Goal: Task Accomplishment & Management: Use online tool/utility

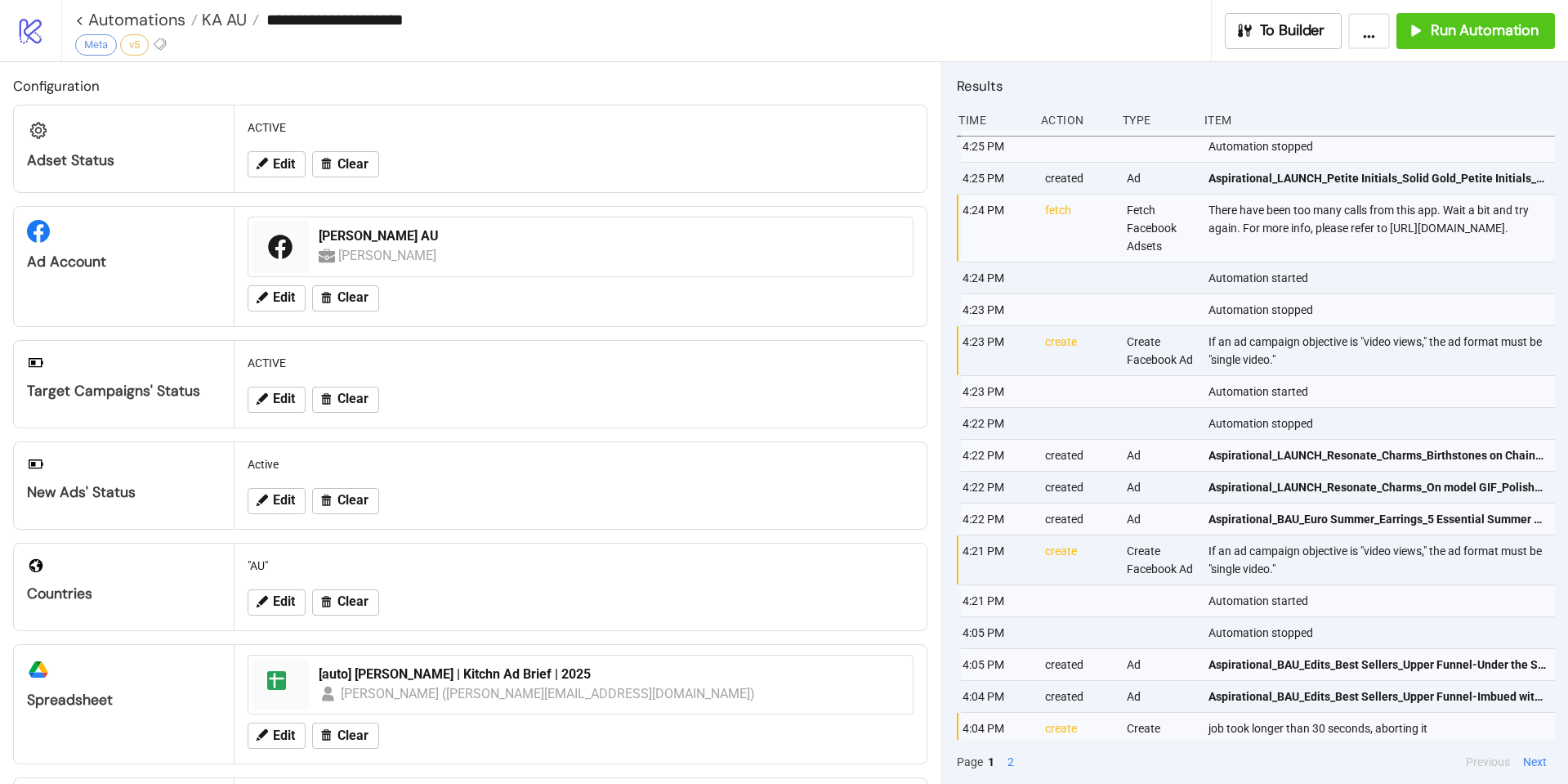
scroll to position [41, 0]
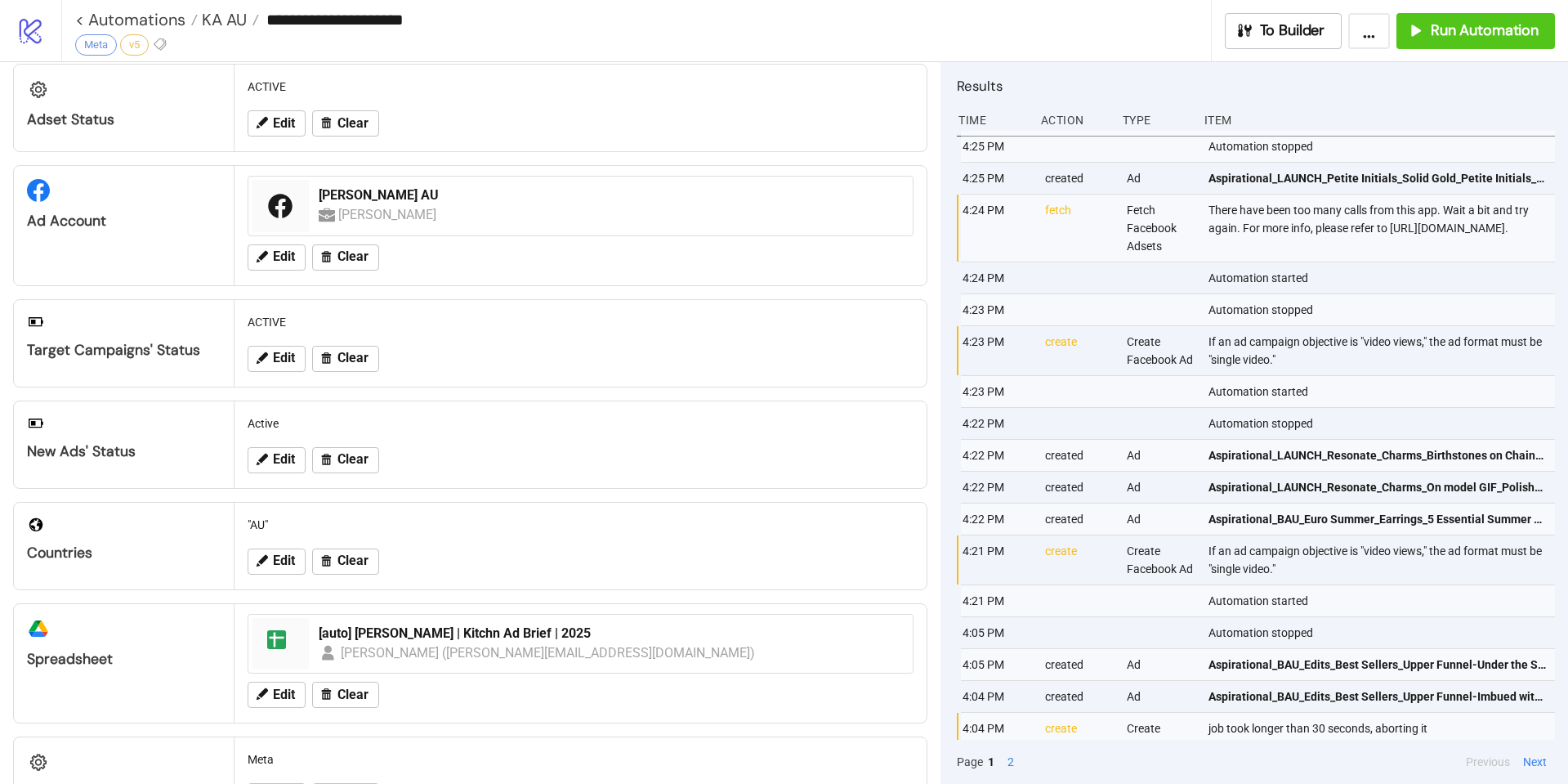
click at [209, 20] on span "KA AU" at bounding box center [222, 19] width 49 height 21
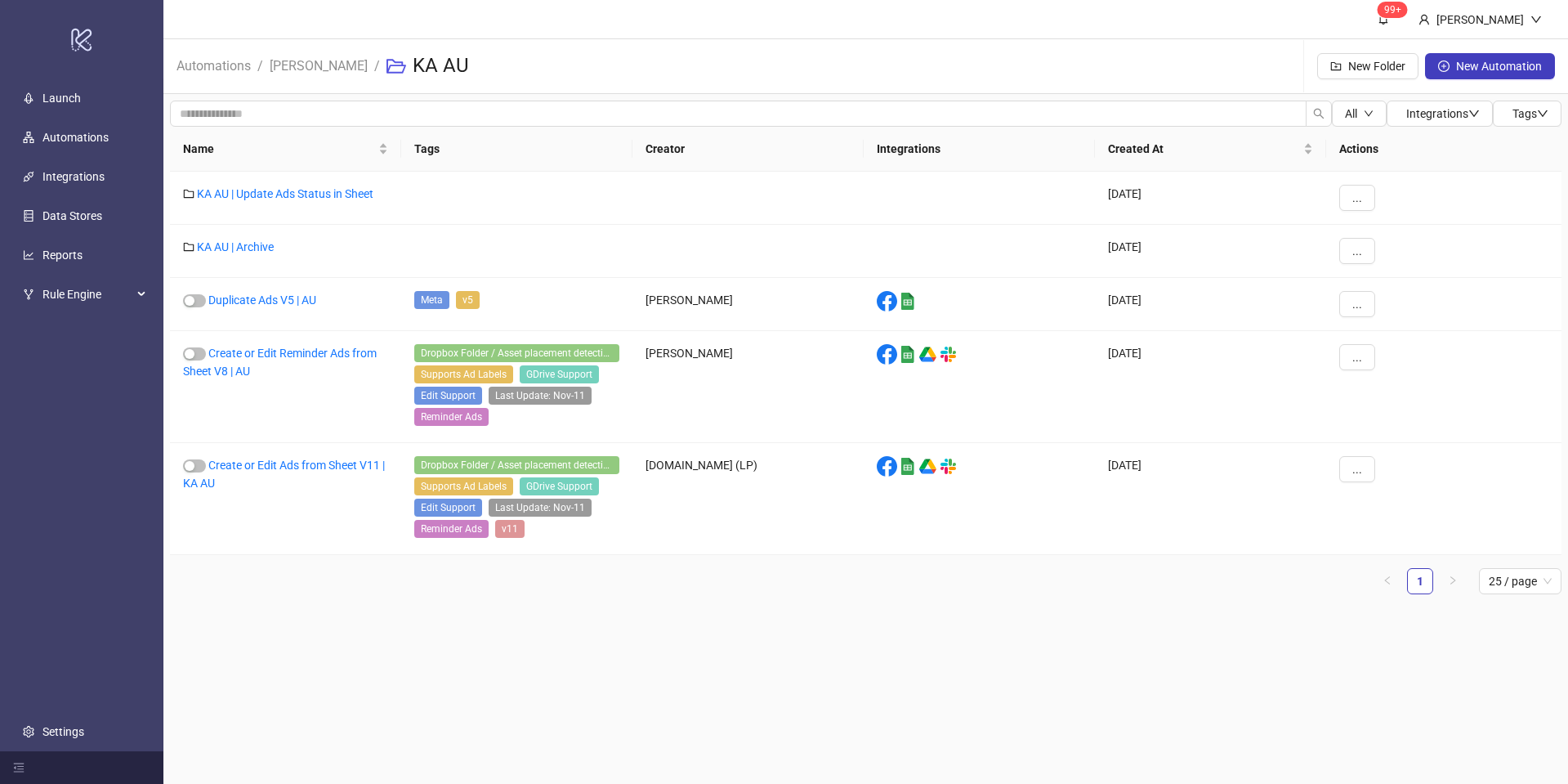
click at [167, 20] on header "99+ [PERSON_NAME]" at bounding box center [865, 19] width 1405 height 39
click at [230, 63] on link "Automations" at bounding box center [214, 64] width 81 height 18
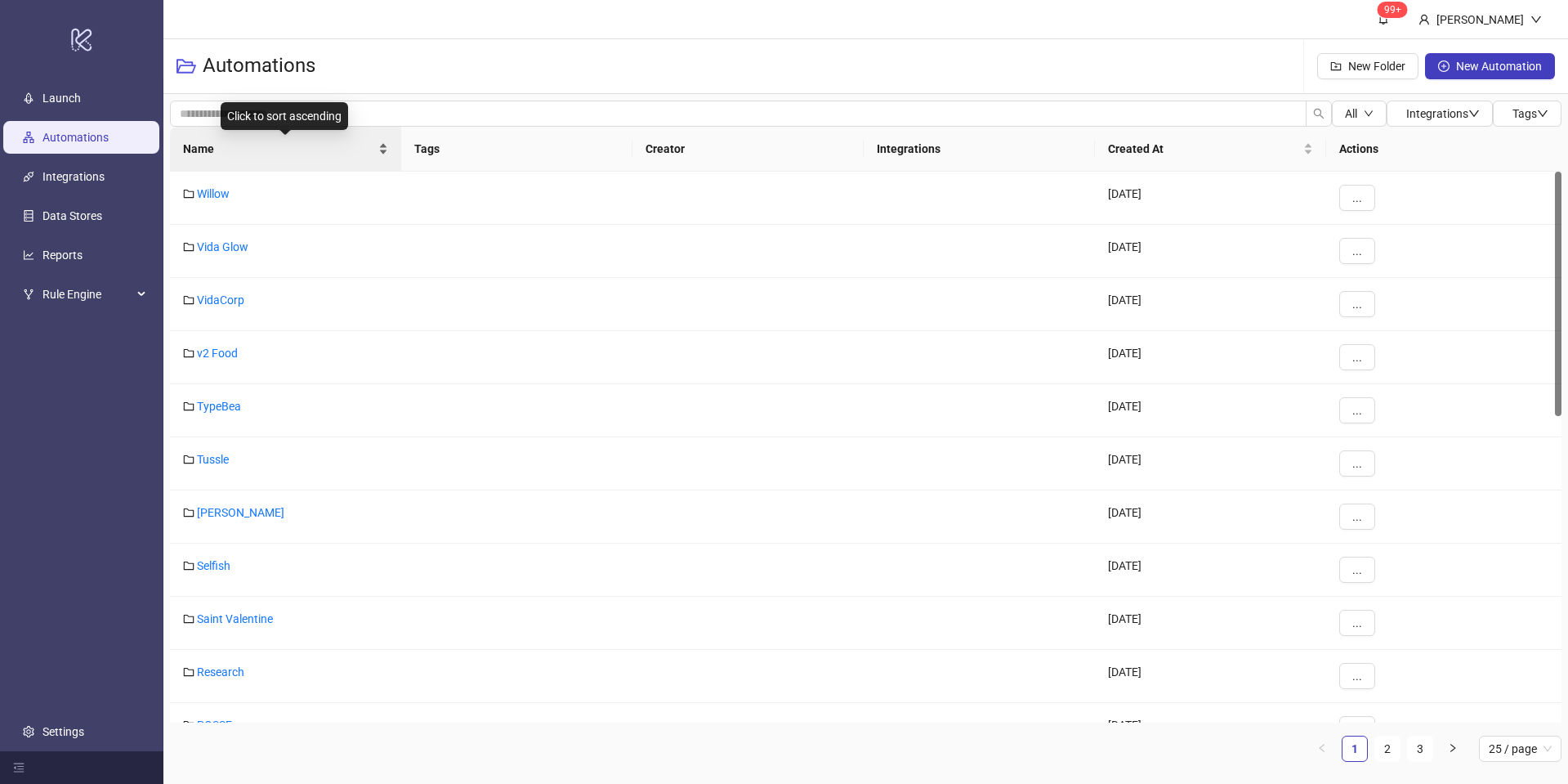
click at [373, 139] on div "Name" at bounding box center [285, 148] width 205 height 18
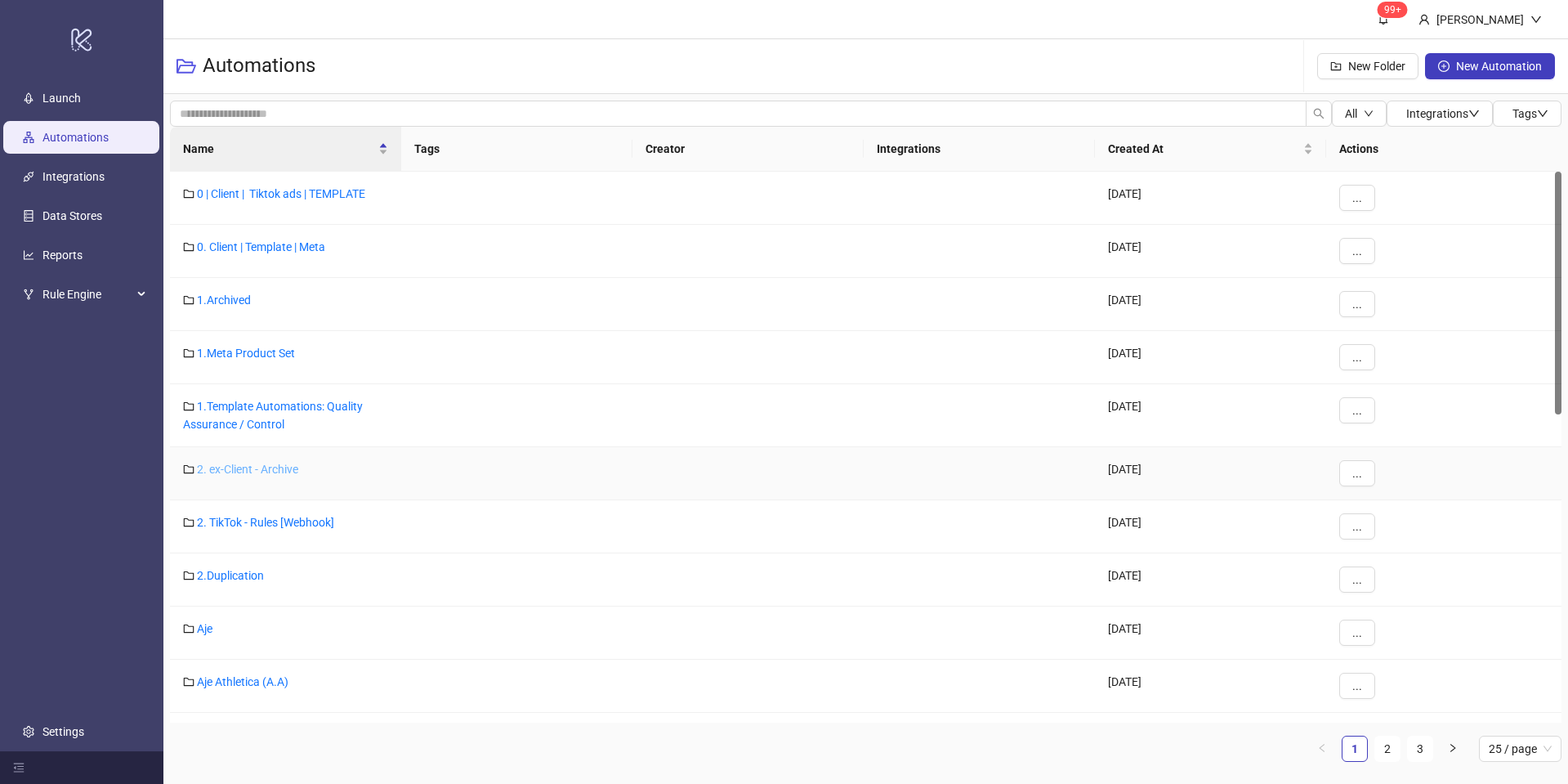
scroll to position [304, 0]
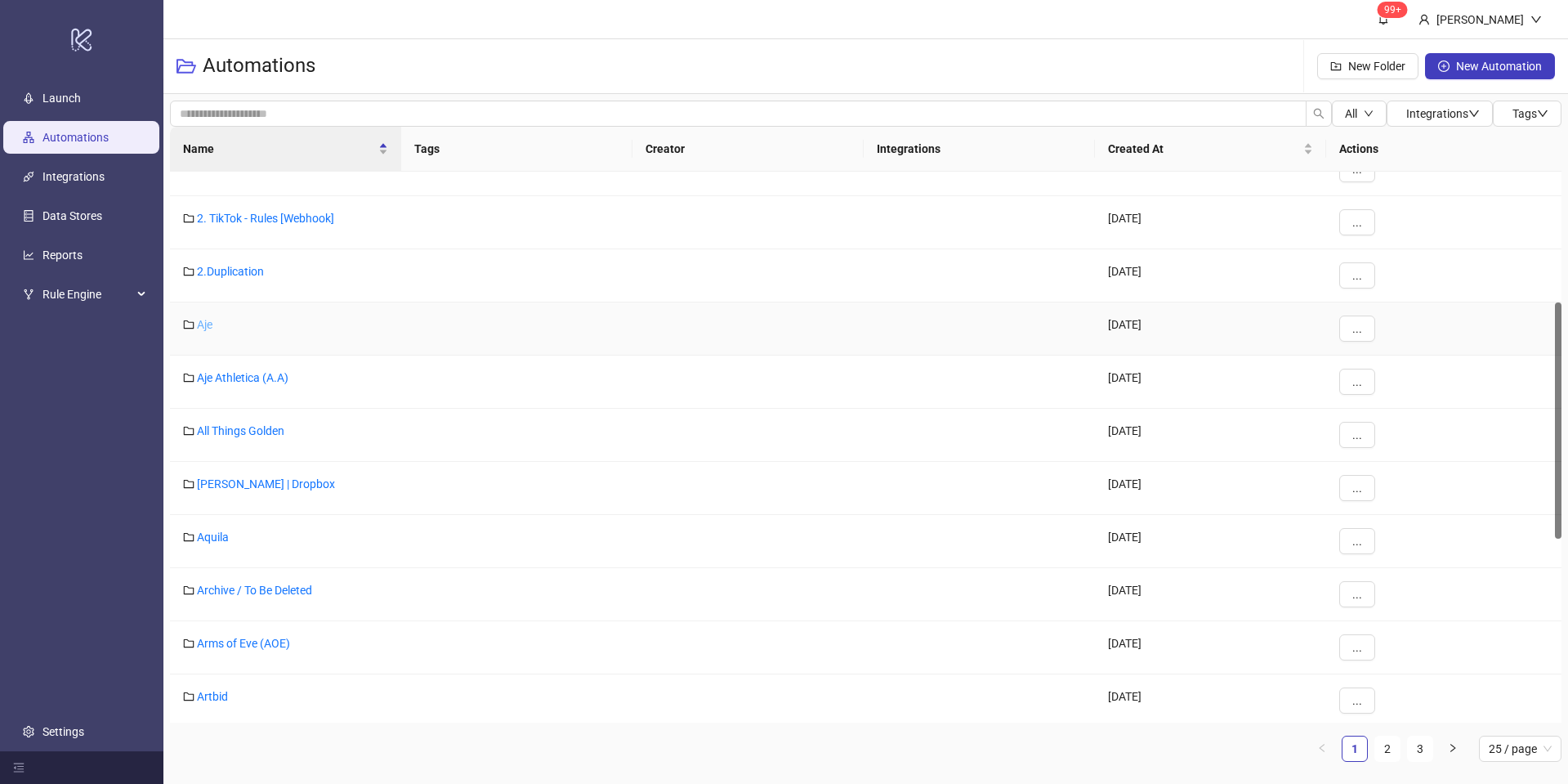
click at [211, 327] on link "Aje" at bounding box center [204, 324] width 16 height 13
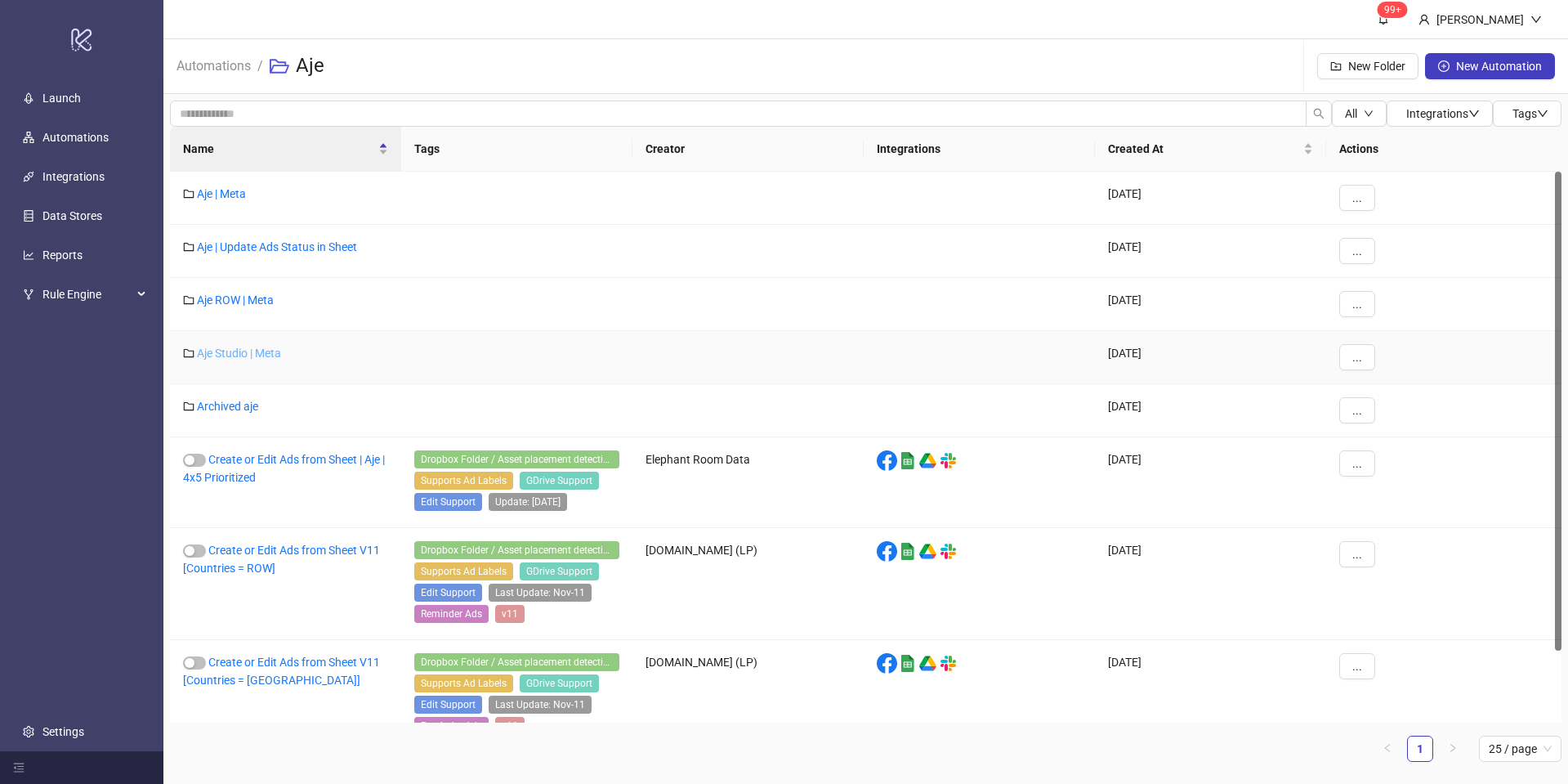
click at [245, 350] on link "Aje Studio | Meta" at bounding box center [238, 353] width 84 height 13
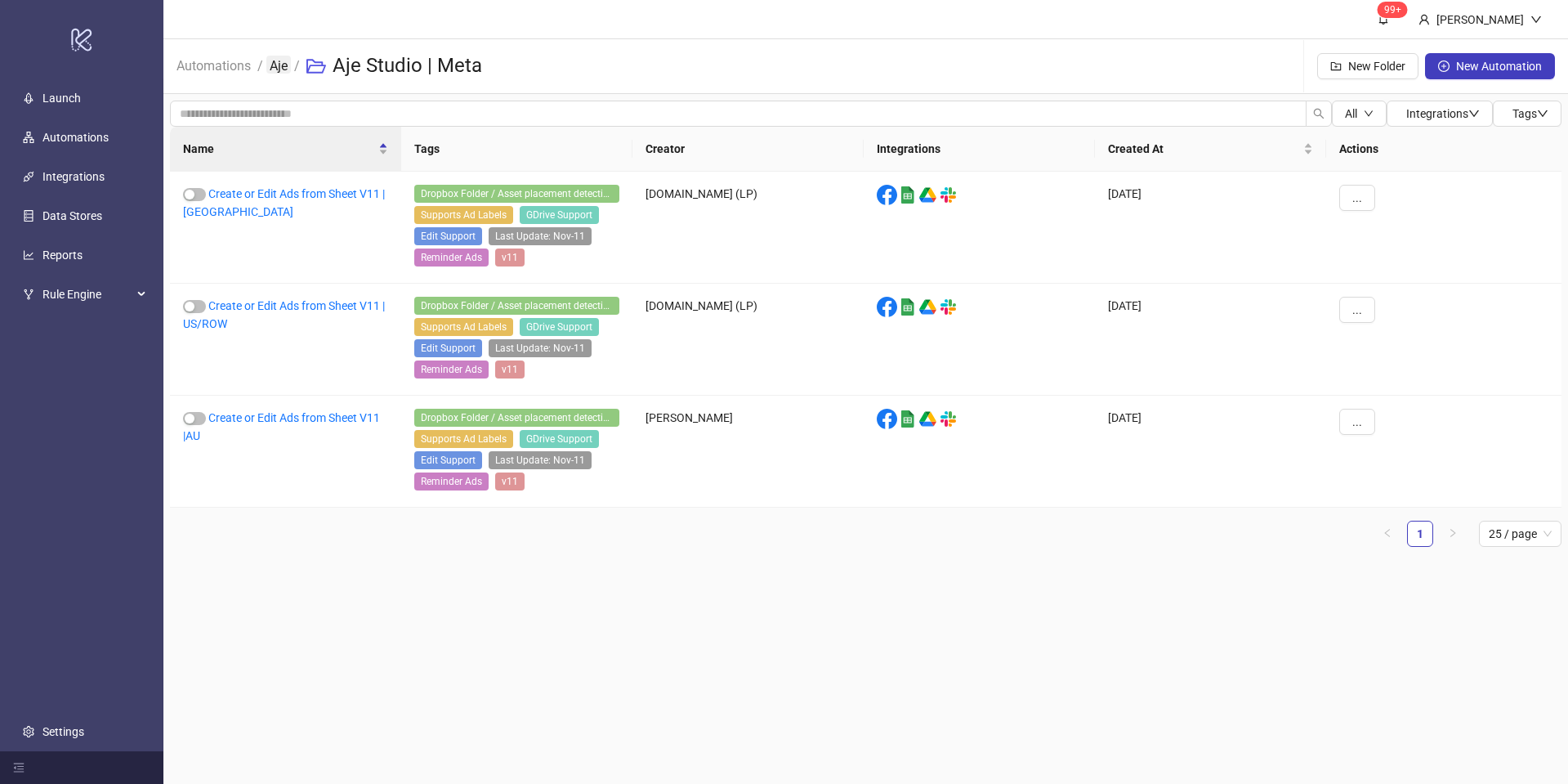
click at [288, 66] on link "Aje" at bounding box center [278, 64] width 25 height 18
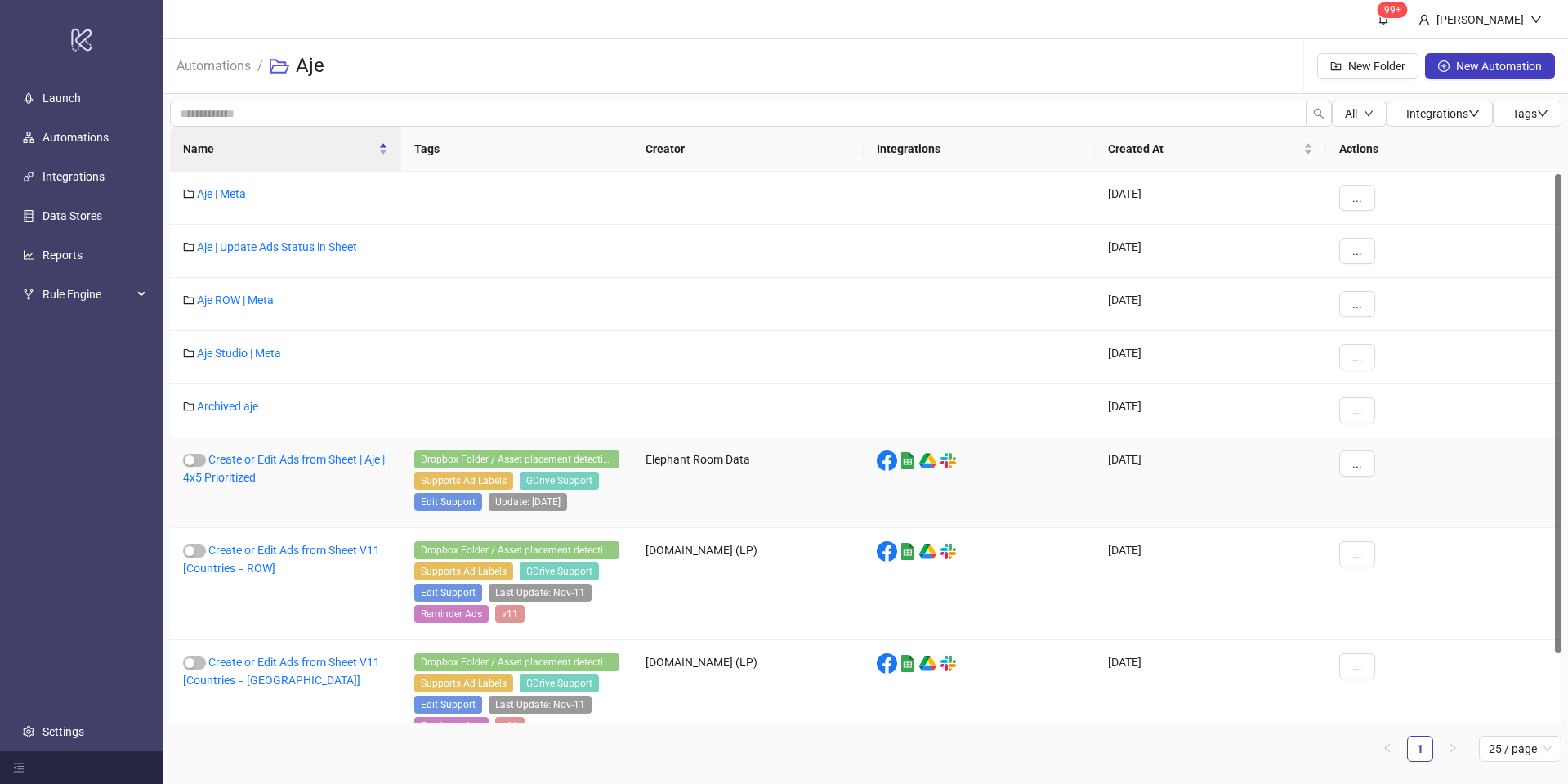
scroll to position [82, 0]
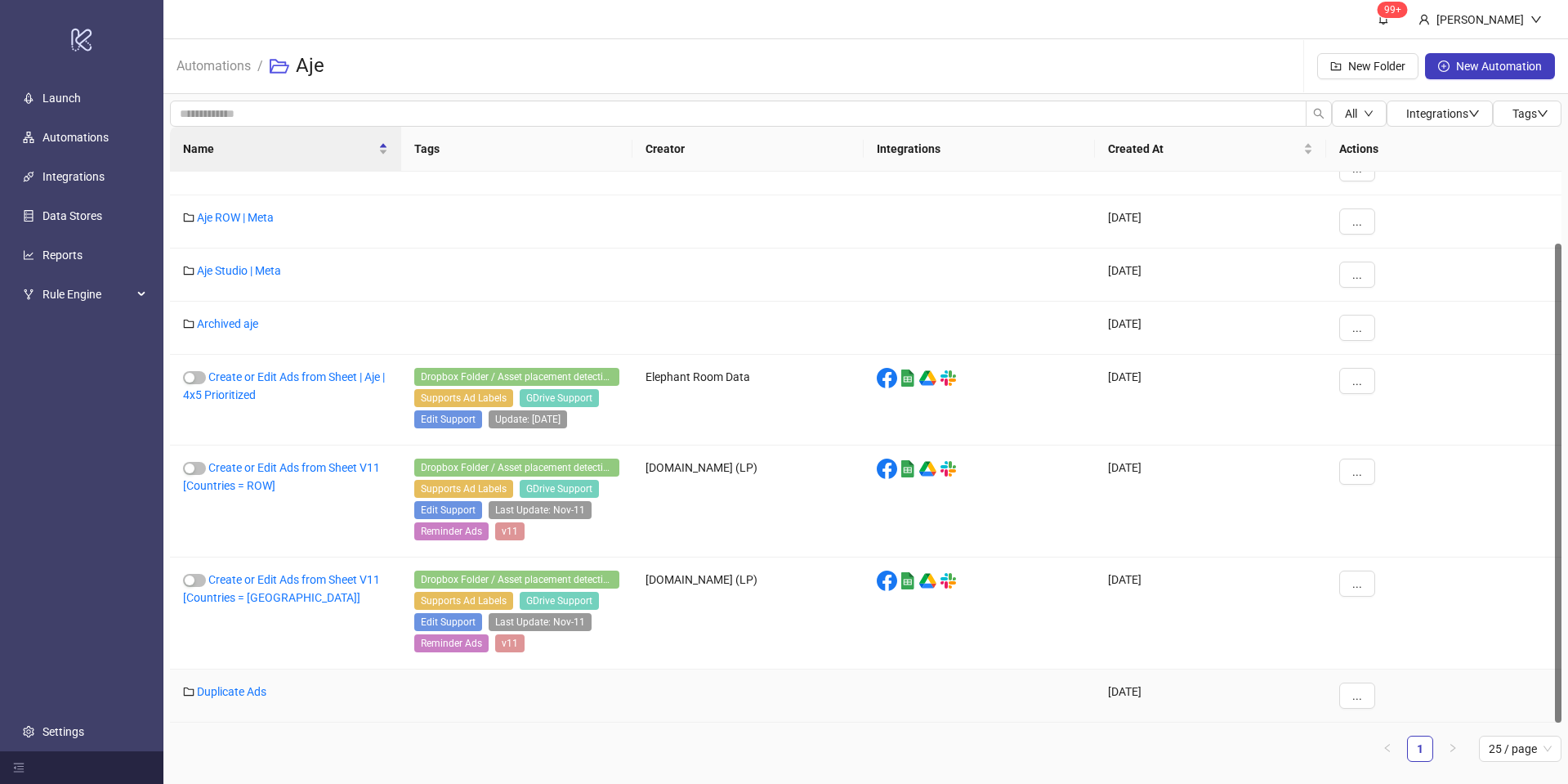
click at [234, 689] on link "Duplicate Ads" at bounding box center [231, 692] width 69 height 13
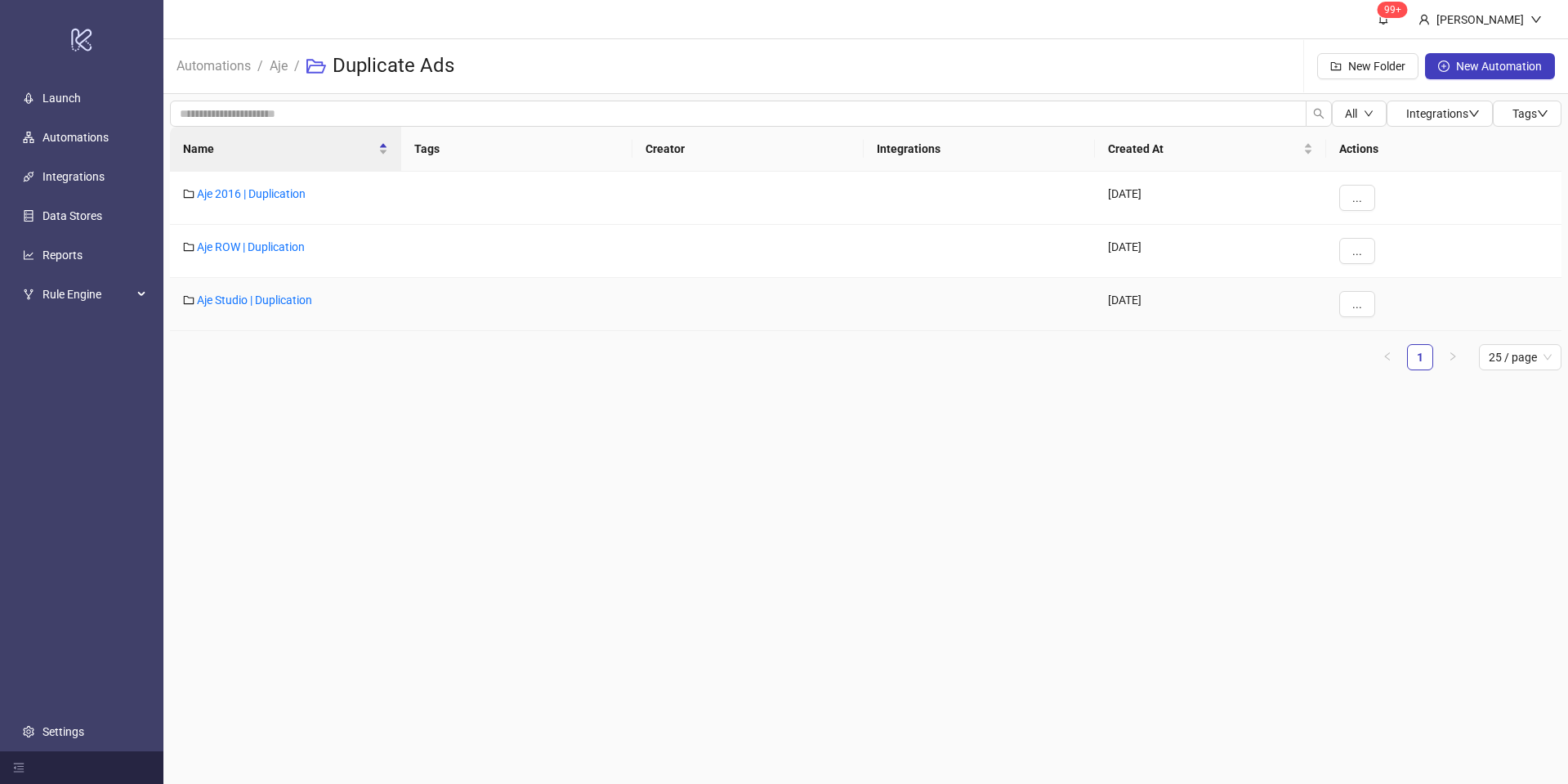
click at [239, 308] on div "Aje Studio | Duplication" at bounding box center [285, 305] width 231 height 54
click at [308, 297] on link "Aje Studio | Duplication" at bounding box center [254, 300] width 115 height 13
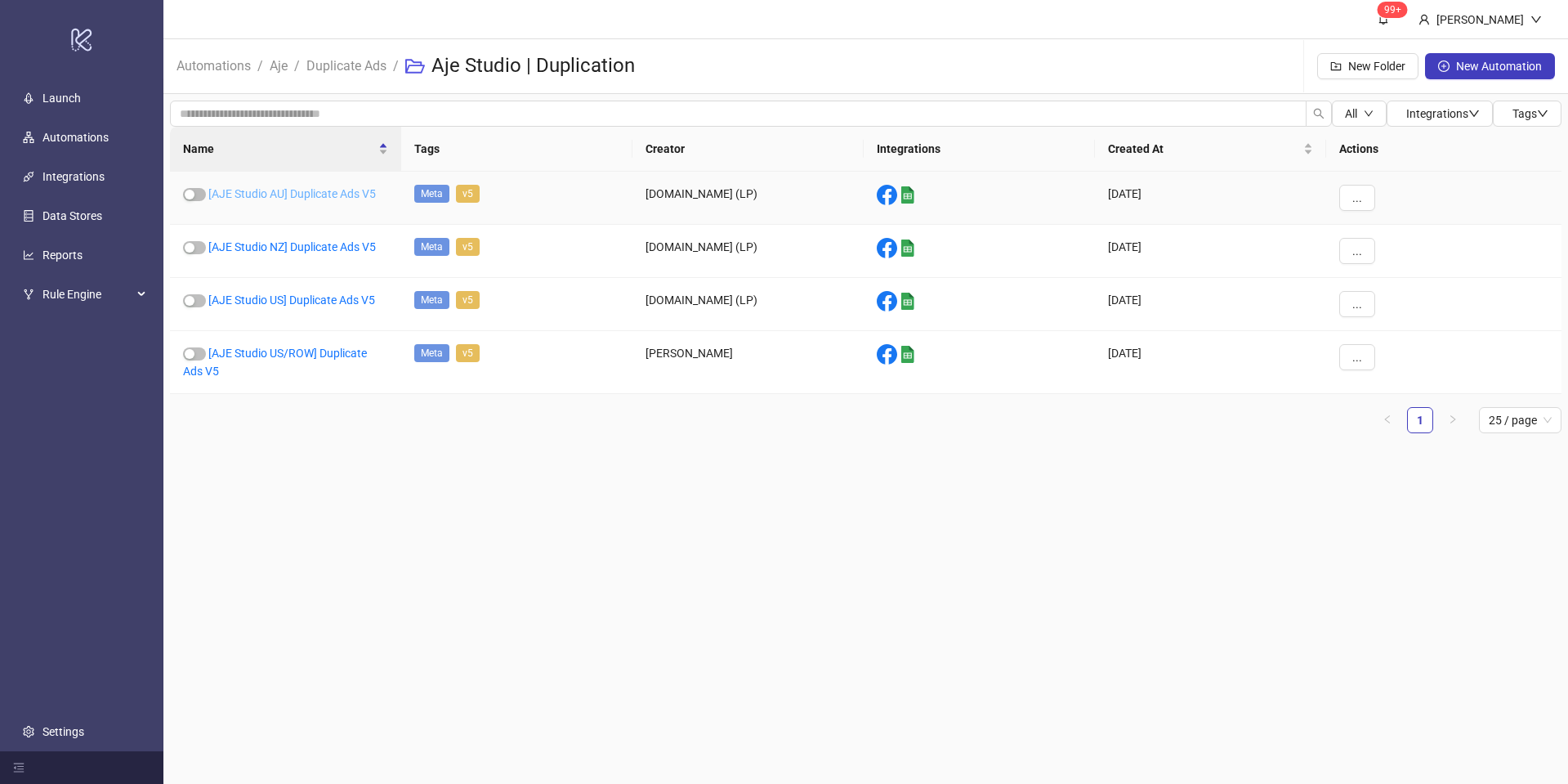
click at [340, 192] on link "[AJE Studio AU] Duplicate Ads V5" at bounding box center [292, 194] width 167 height 13
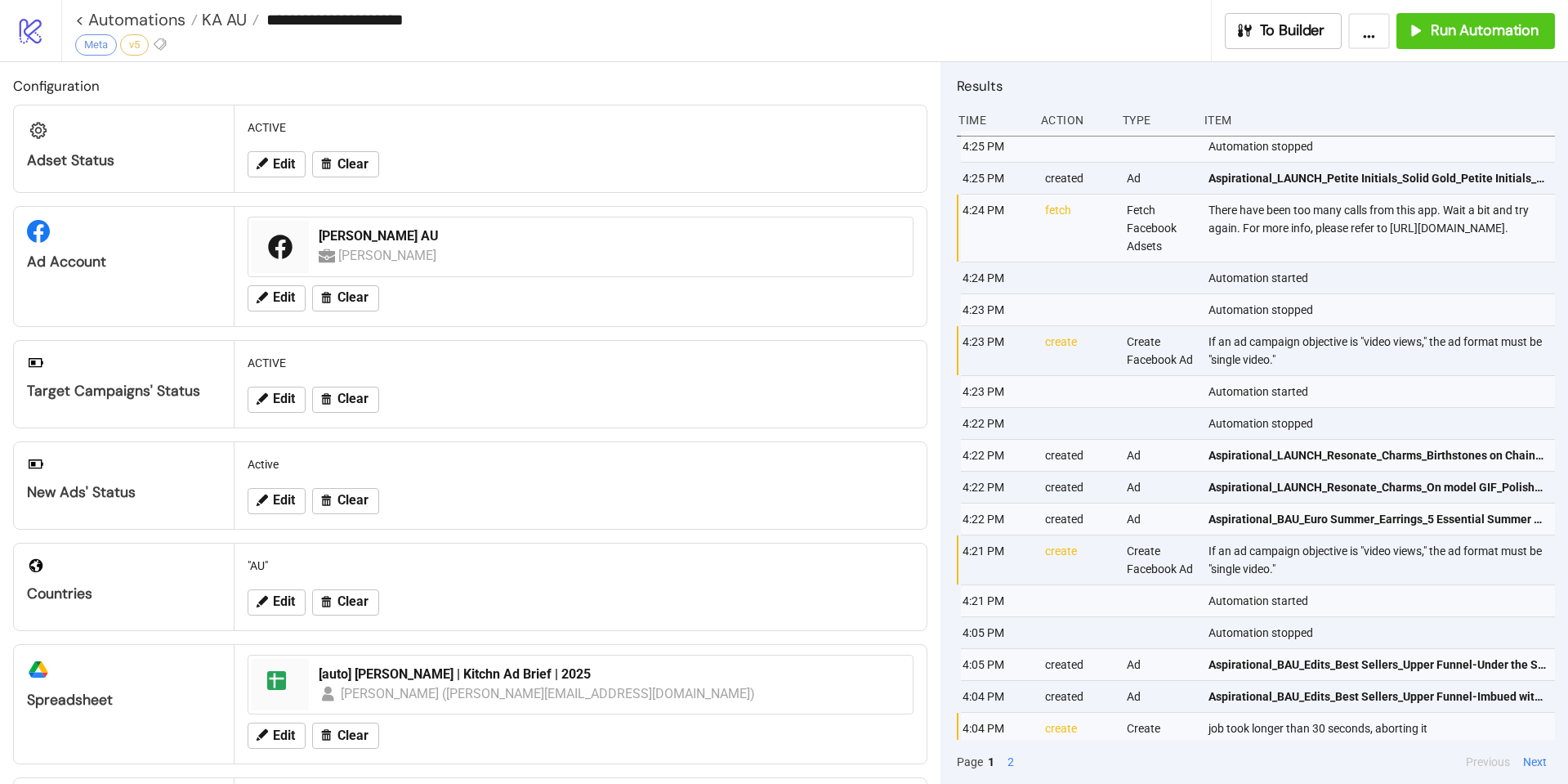
type input "**********"
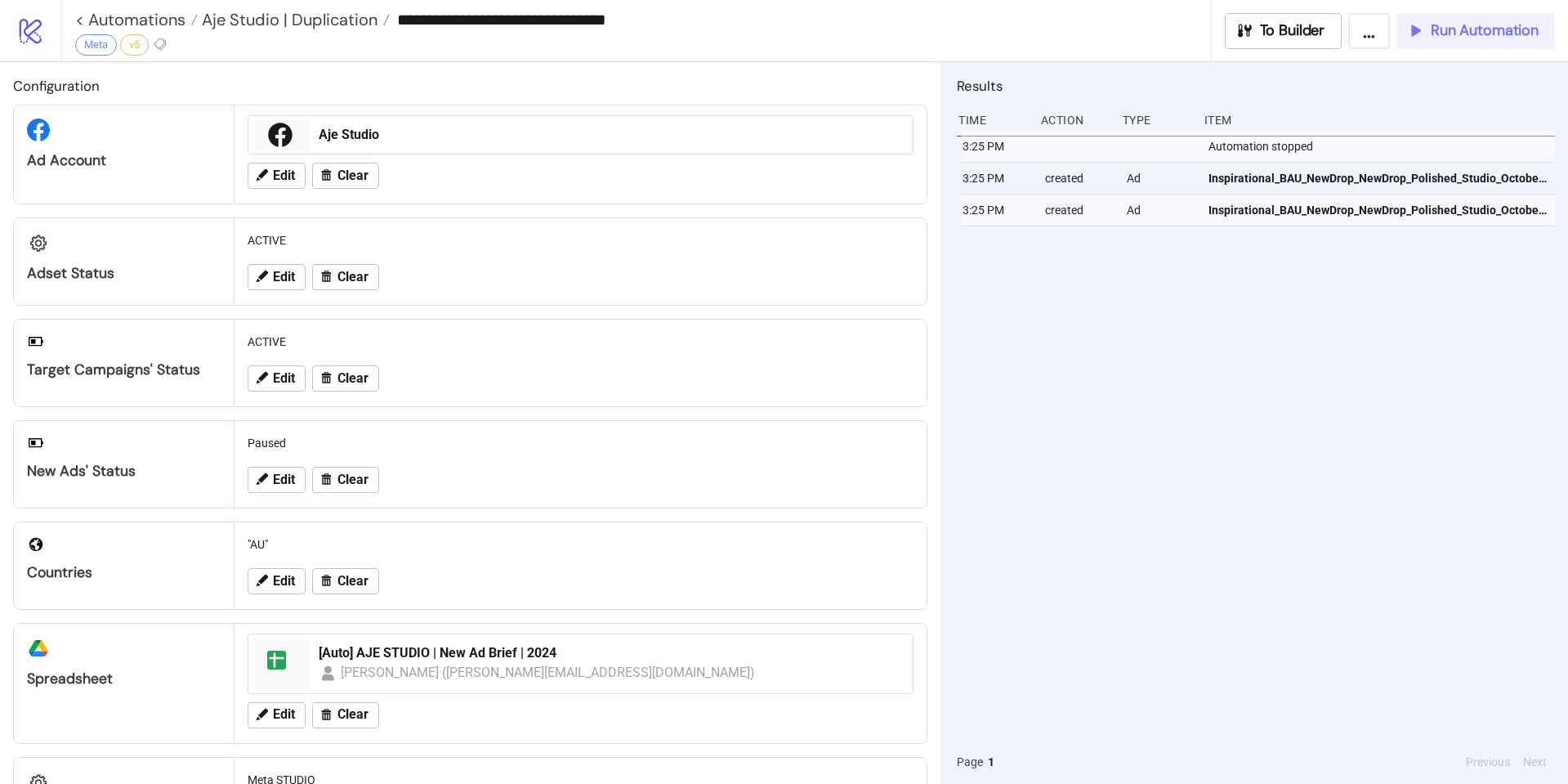
drag, startPoint x: 1453, startPoint y: 37, endPoint x: 1378, endPoint y: 44, distance: 75.3
click at [1453, 36] on span "Run Automation" at bounding box center [1484, 30] width 108 height 18
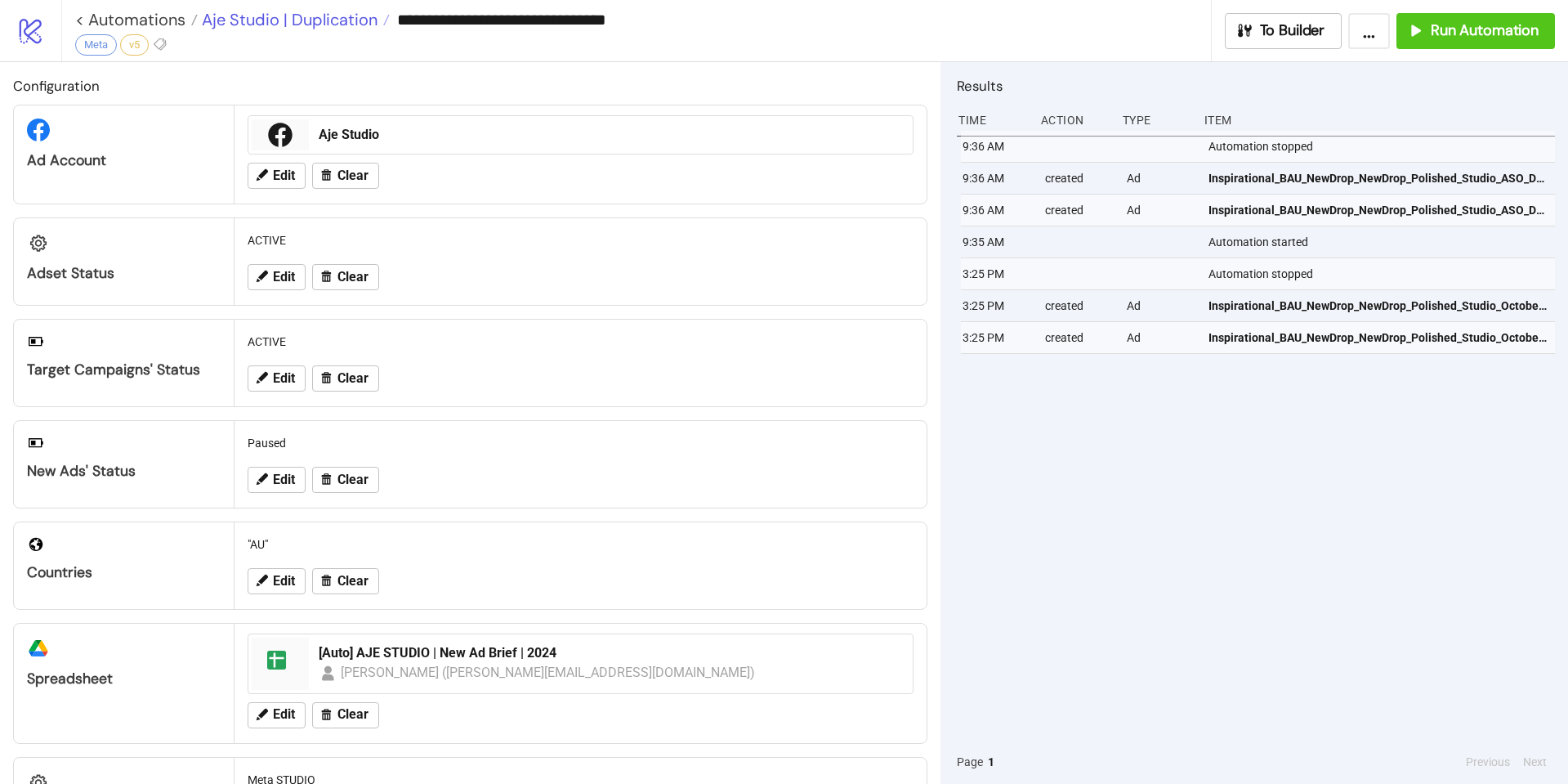
click at [320, 25] on span "Aje Studio | Duplication" at bounding box center [287, 19] width 180 height 21
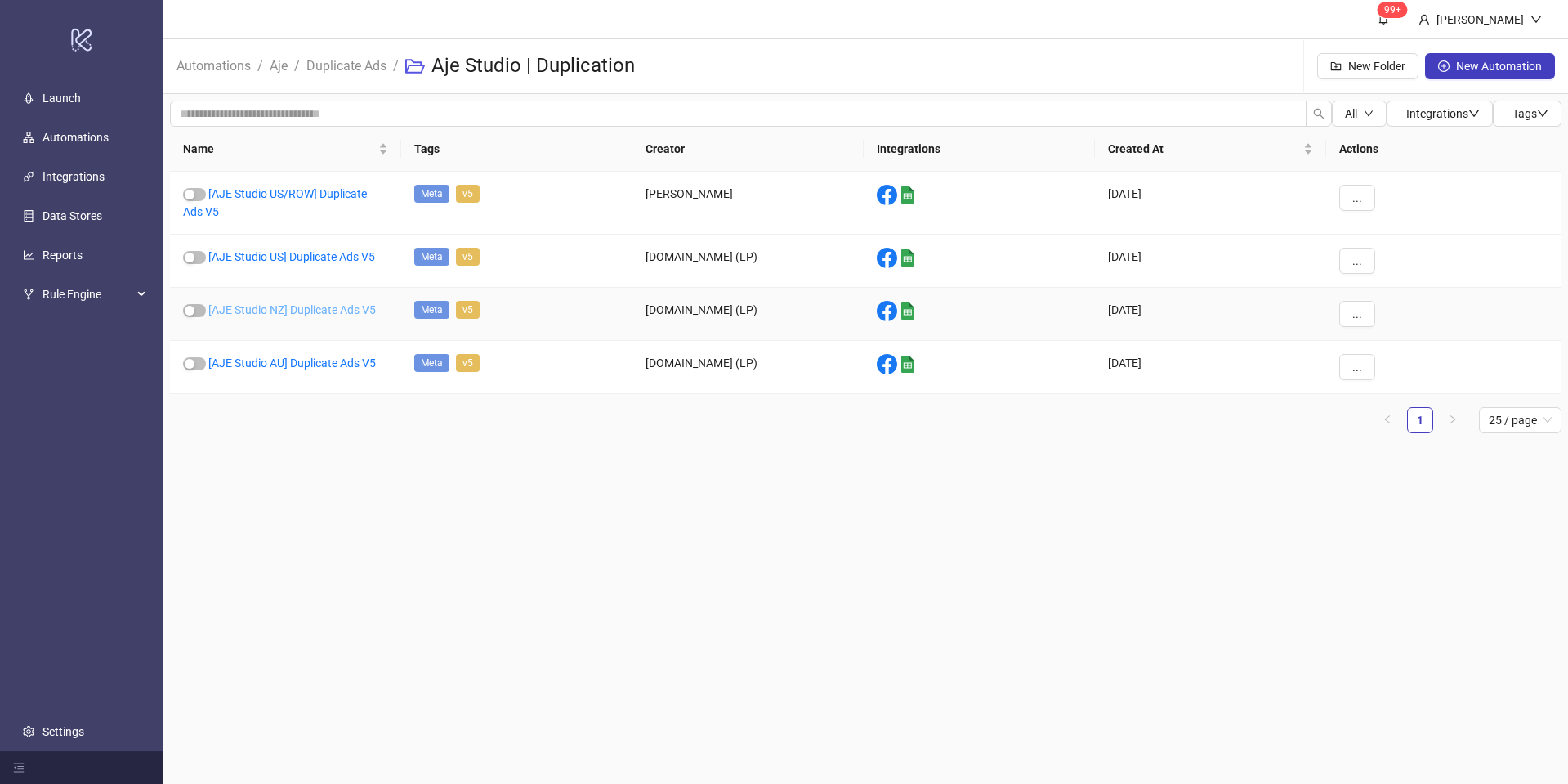
click at [320, 313] on link "[AJE Studio NZ] Duplicate Ads V5" at bounding box center [292, 309] width 167 height 13
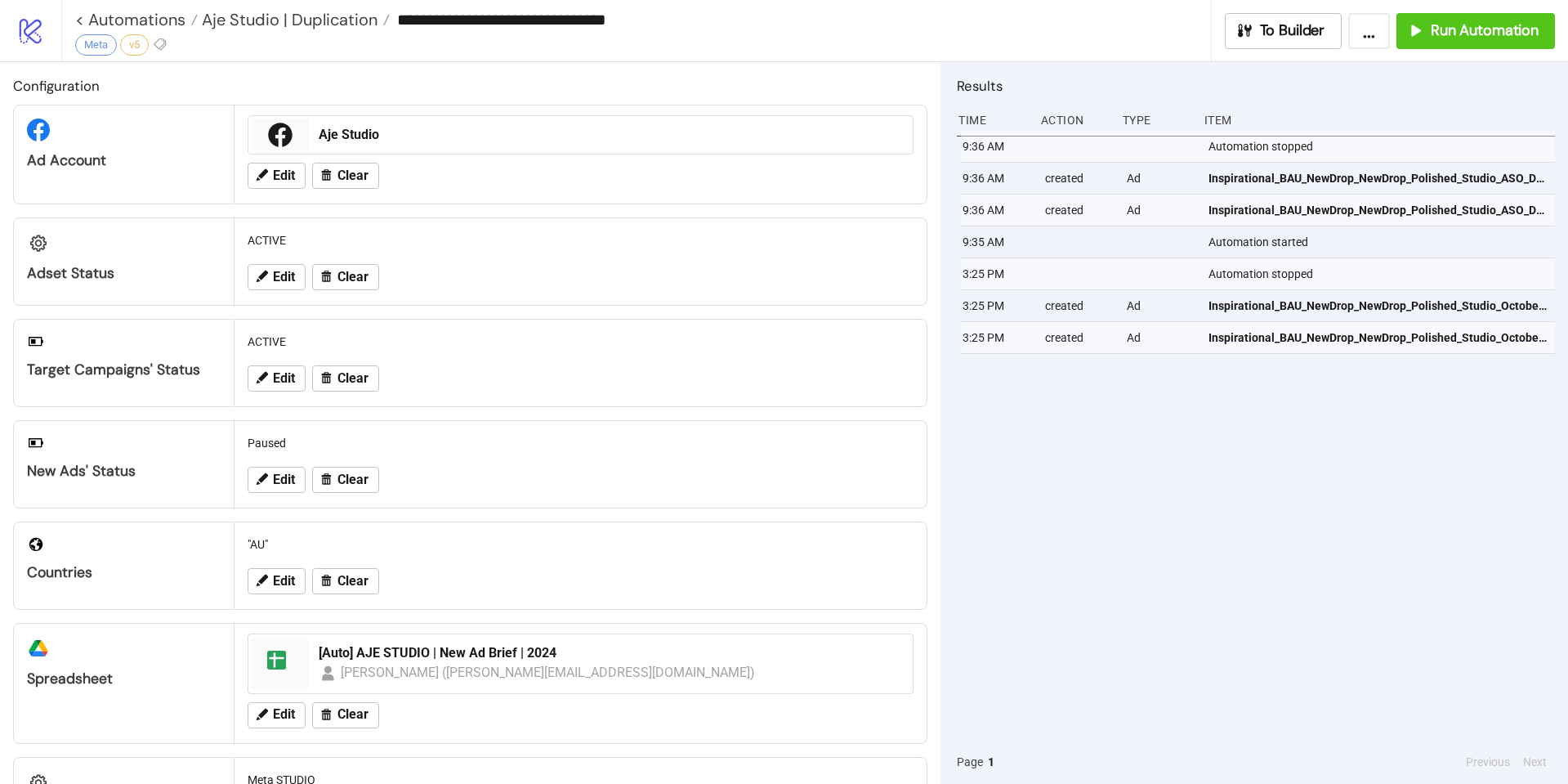
type input "**********"
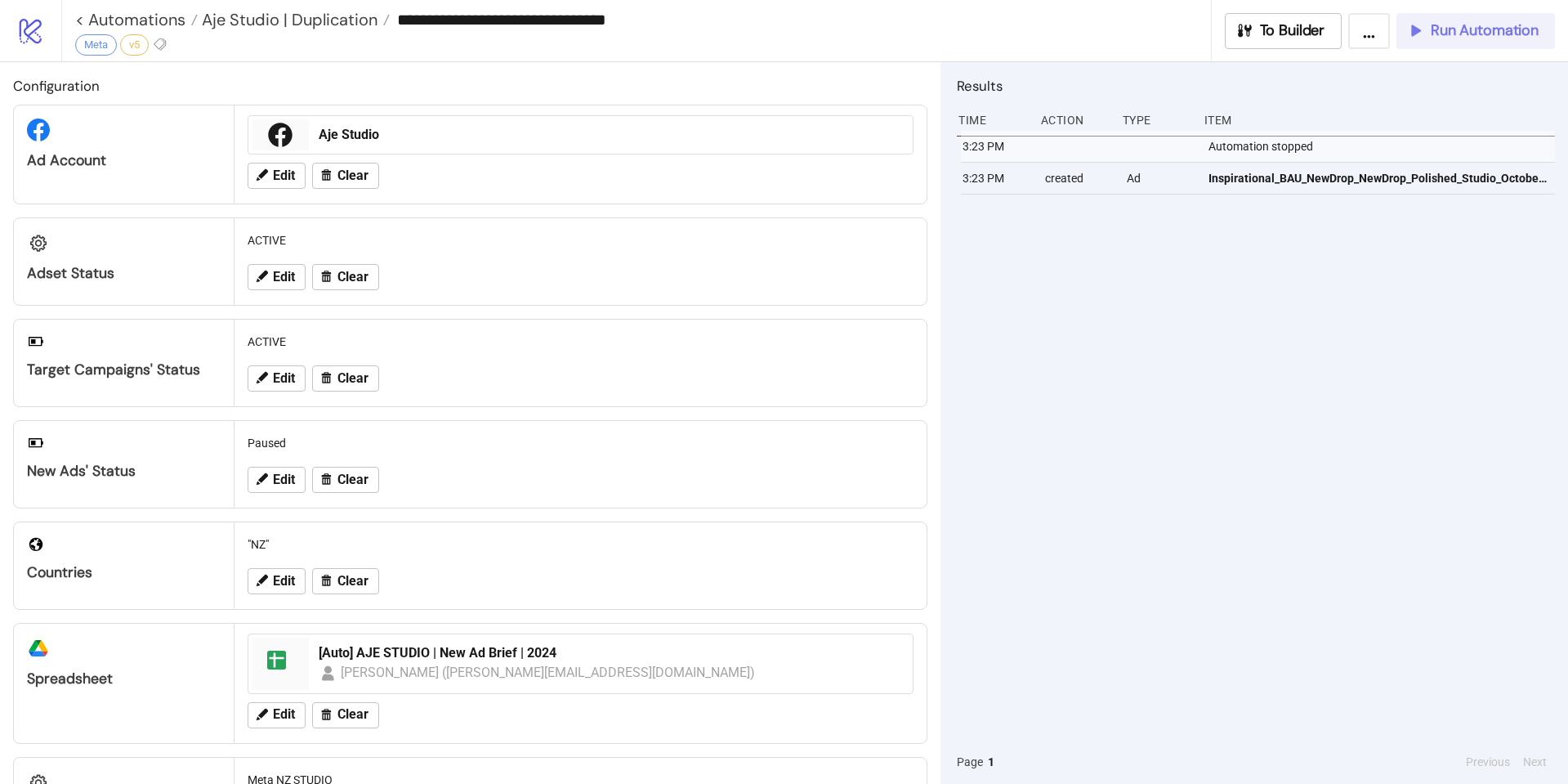
click at [1474, 35] on span "Run Automation" at bounding box center [1484, 30] width 108 height 18
